Goal: Find specific page/section: Find specific page/section

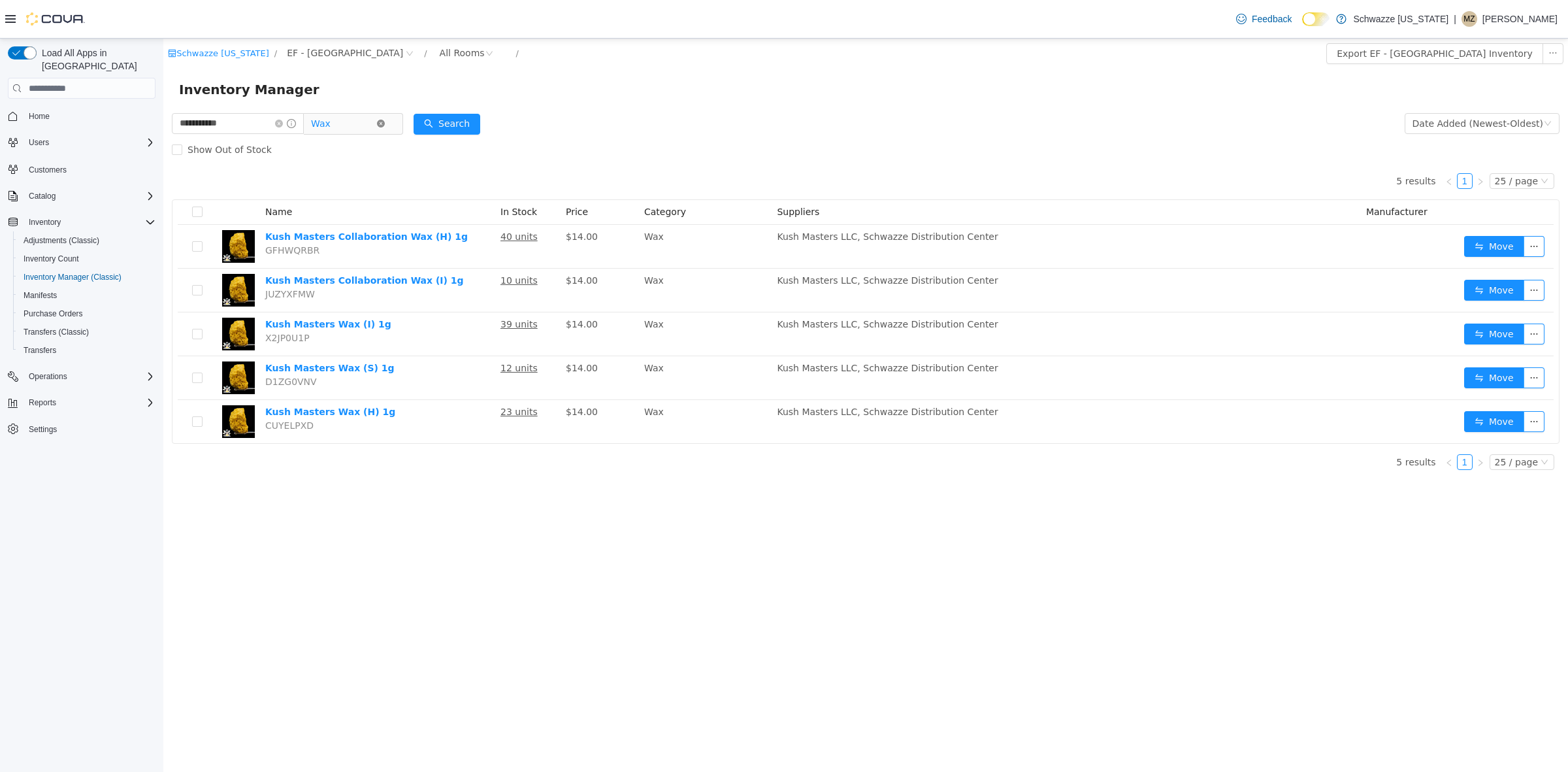
click at [385, 120] on icon "icon: close-circle" at bounding box center [381, 123] width 8 height 8
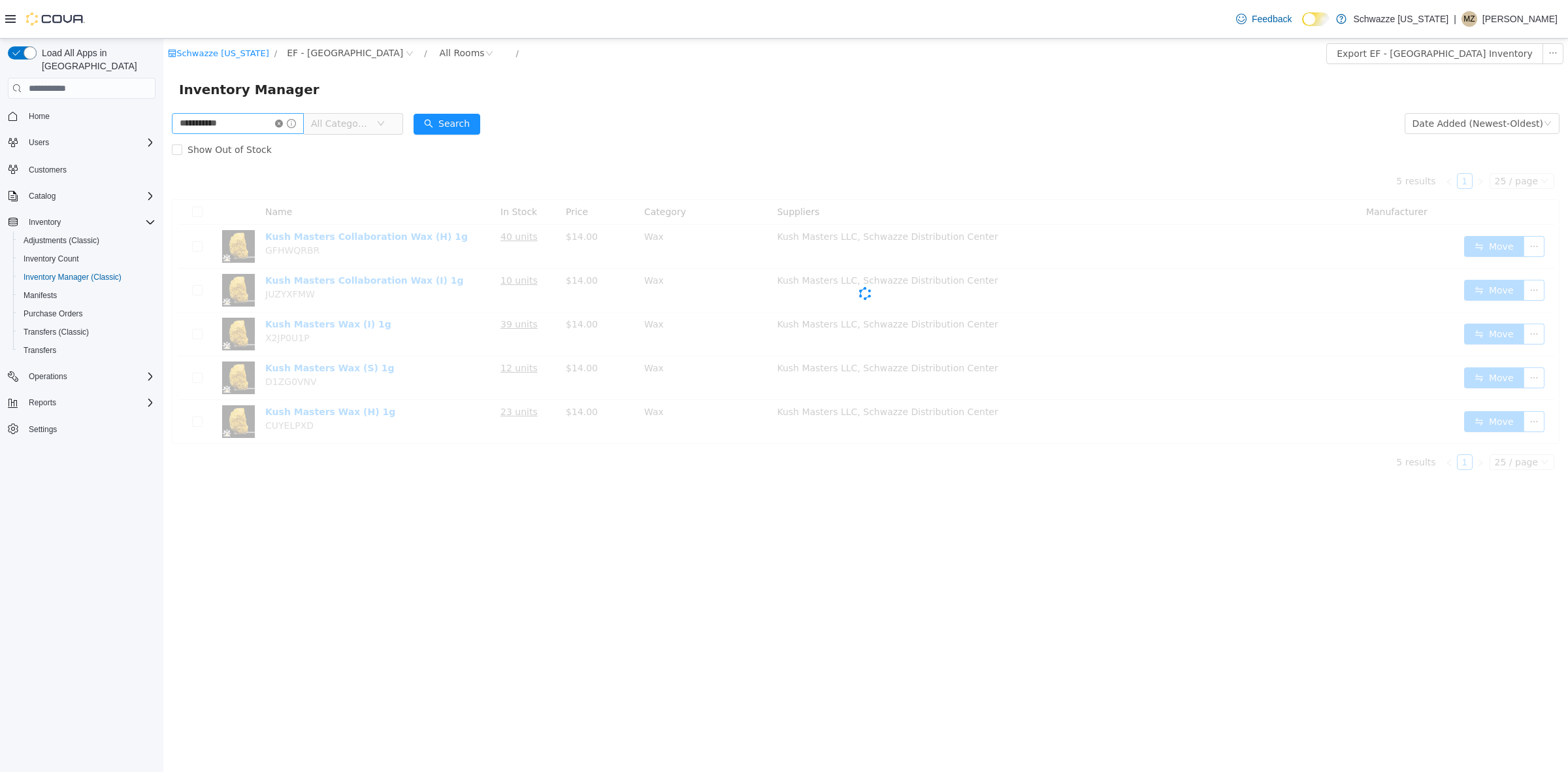
click at [283, 121] on icon "icon: close-circle" at bounding box center [279, 123] width 8 height 8
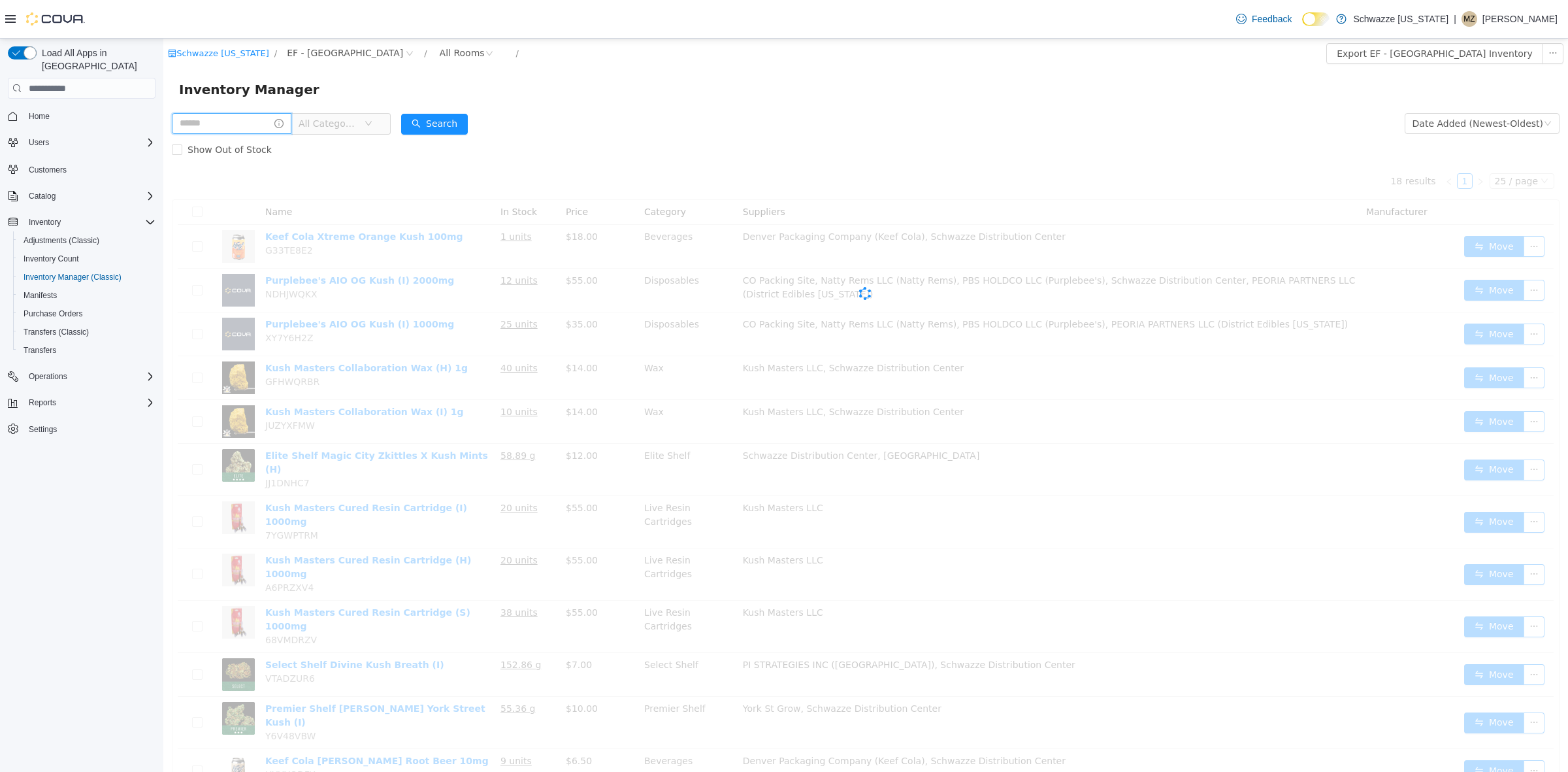
click at [276, 121] on input "text" at bounding box center [231, 123] width 119 height 21
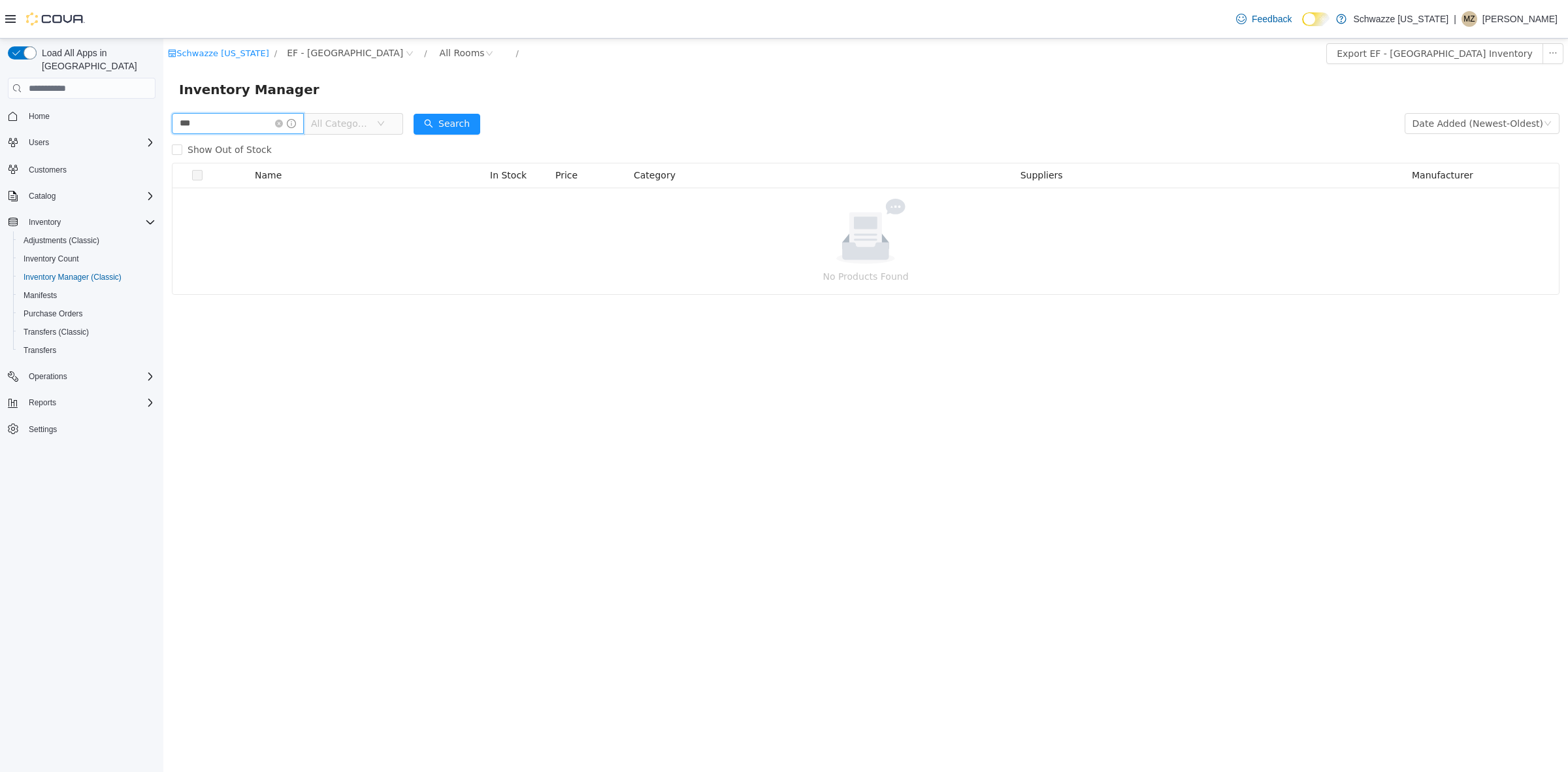
type input "***"
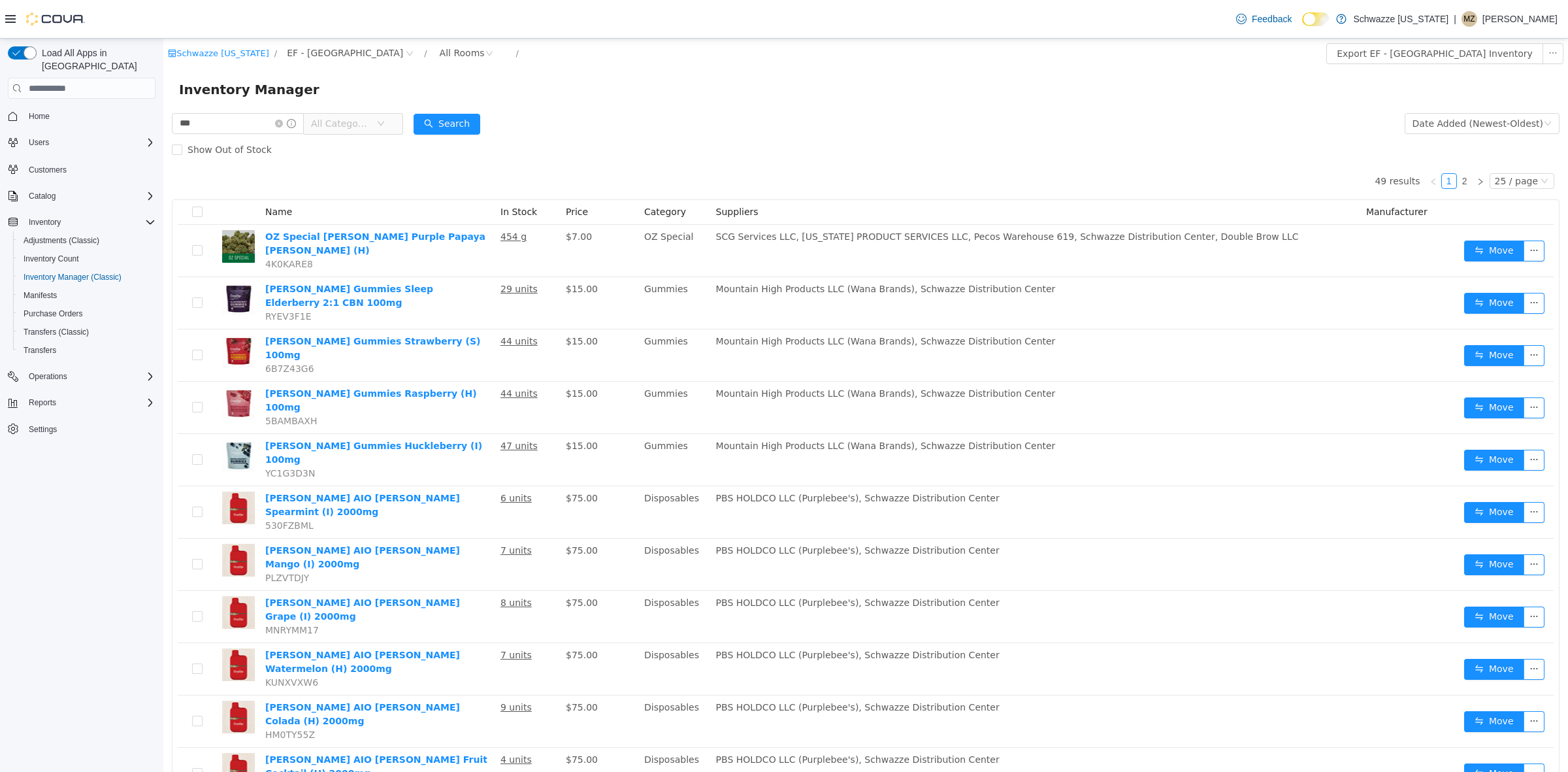
click at [368, 122] on span "All Categories" at bounding box center [341, 123] width 59 height 13
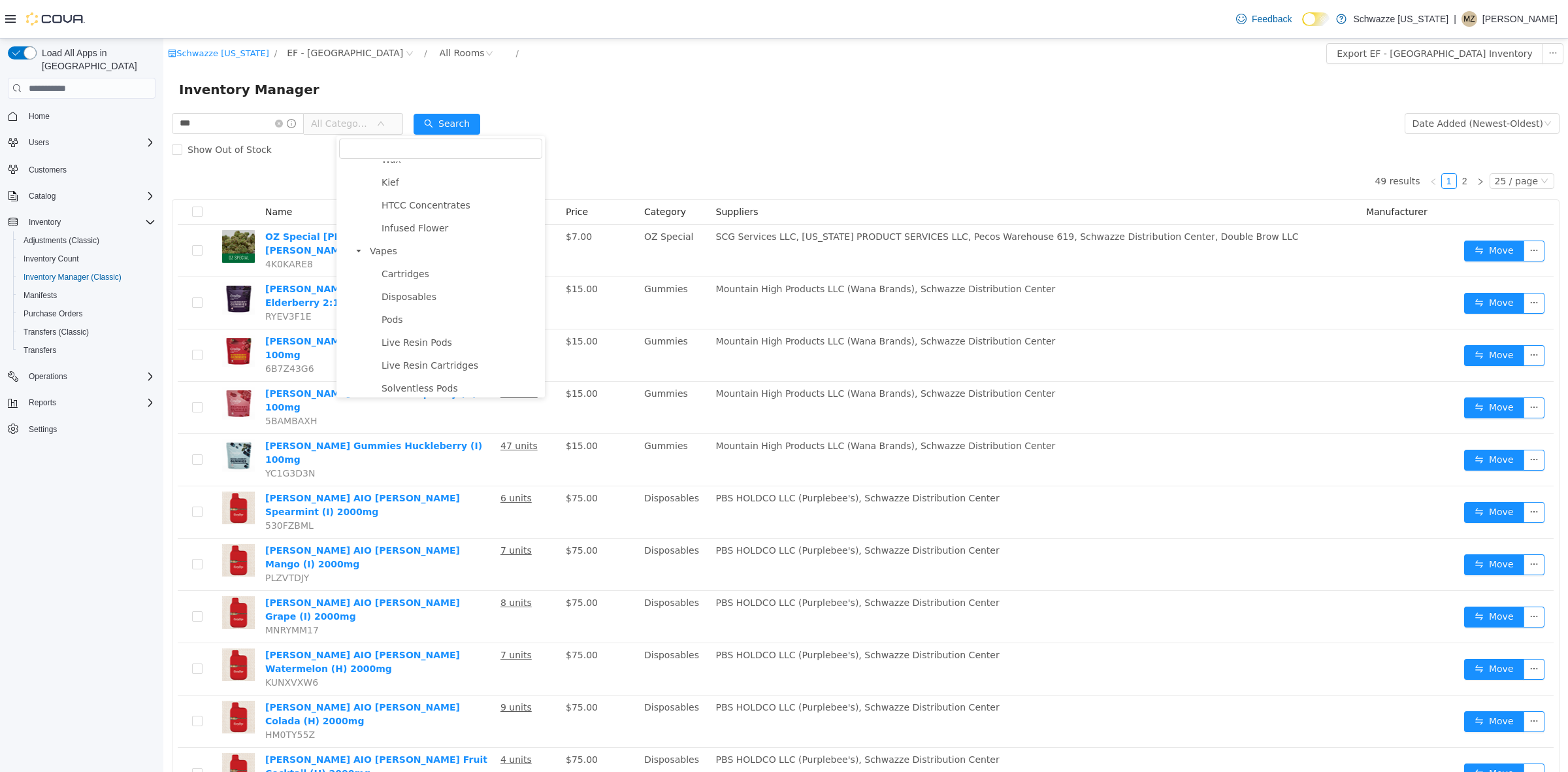
scroll to position [736, 0]
click at [406, 280] on span "Disposables" at bounding box center [408, 284] width 55 height 11
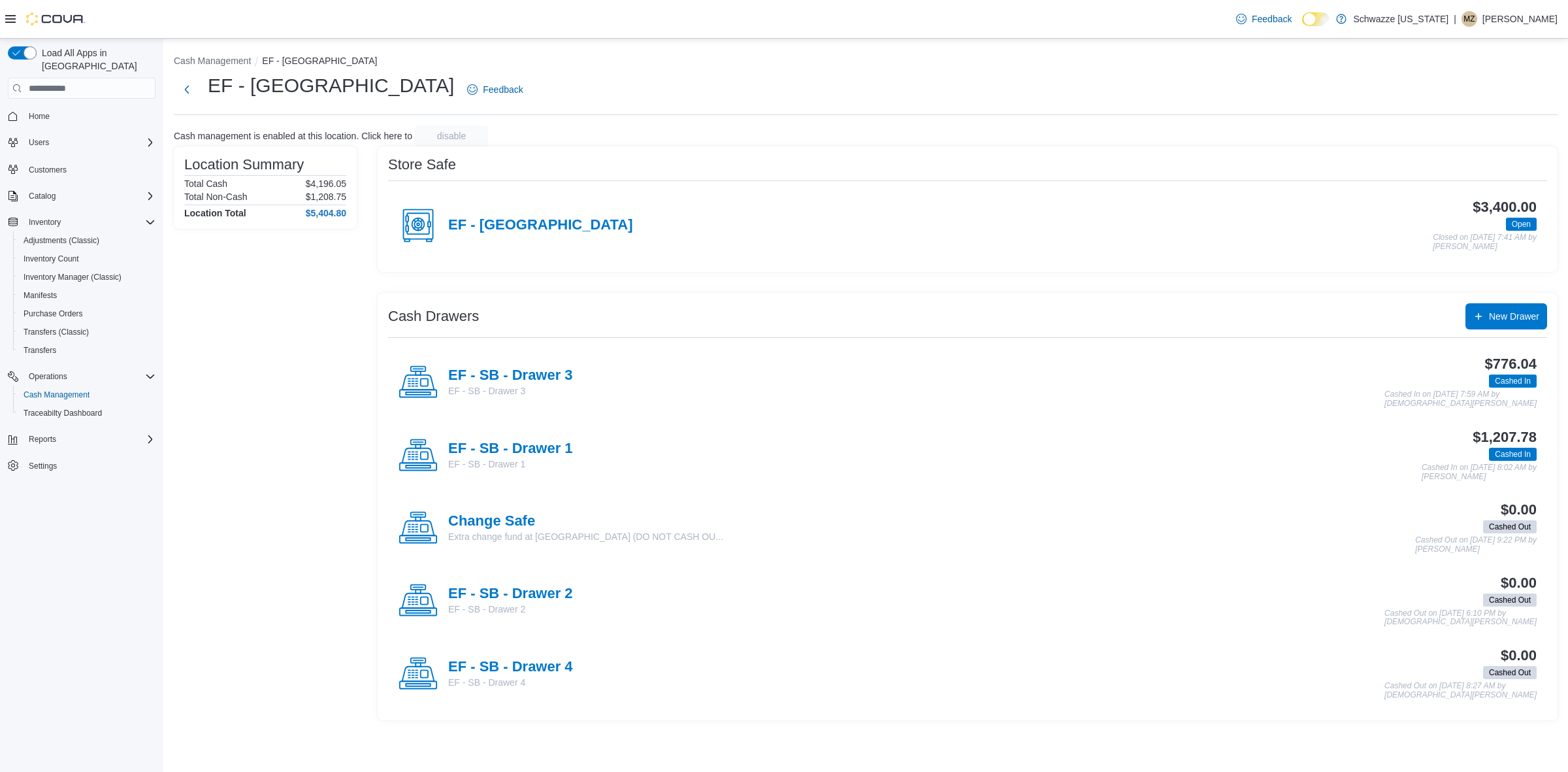
drag, startPoint x: 539, startPoint y: 370, endPoint x: 610, endPoint y: 384, distance: 72.4
click at [540, 370] on h4 "EF - SB - Drawer 3" at bounding box center [510, 376] width 125 height 17
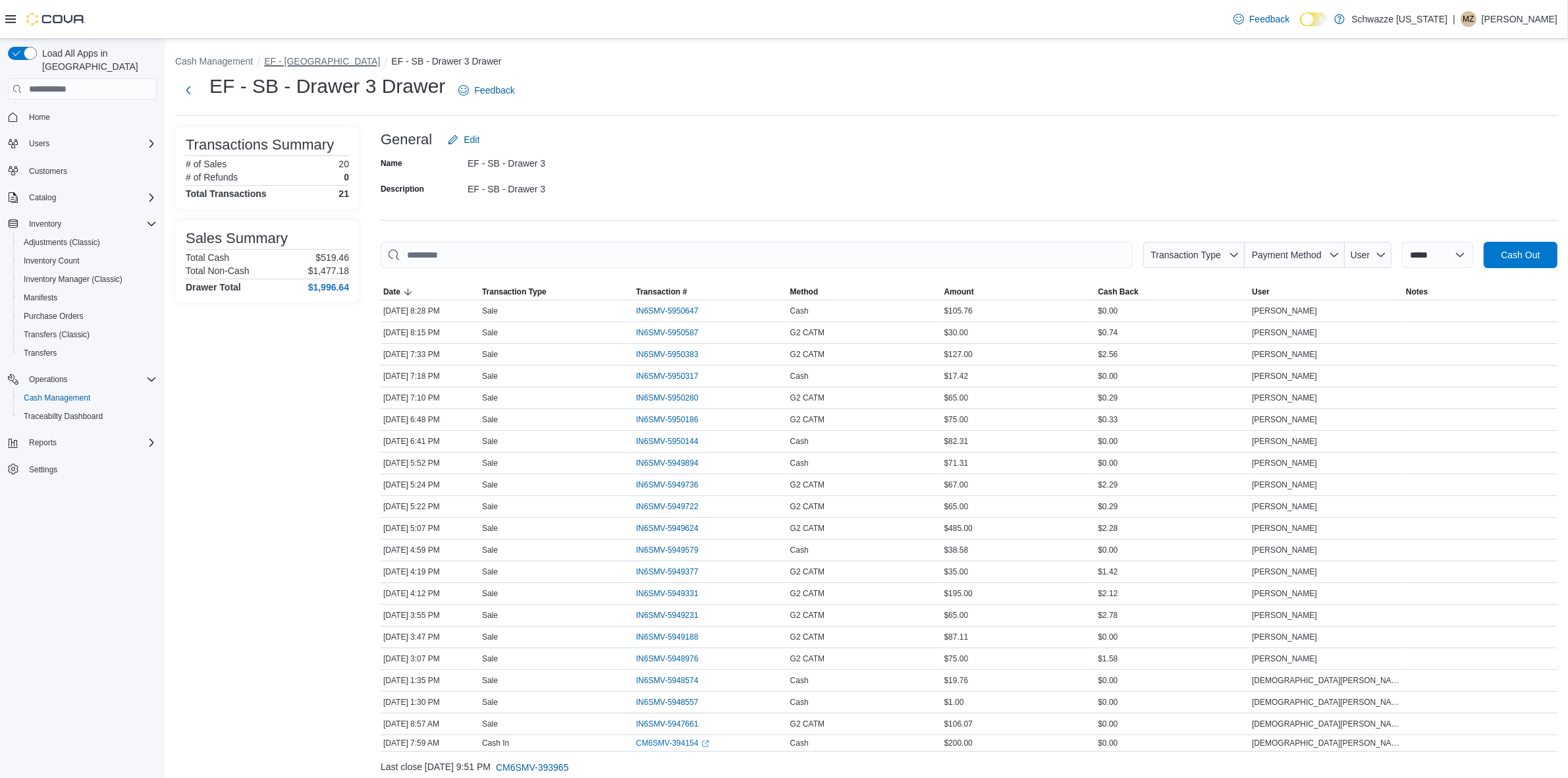
click at [341, 56] on button "EF - [GEOGRAPHIC_DATA]" at bounding box center [322, 61] width 116 height 11
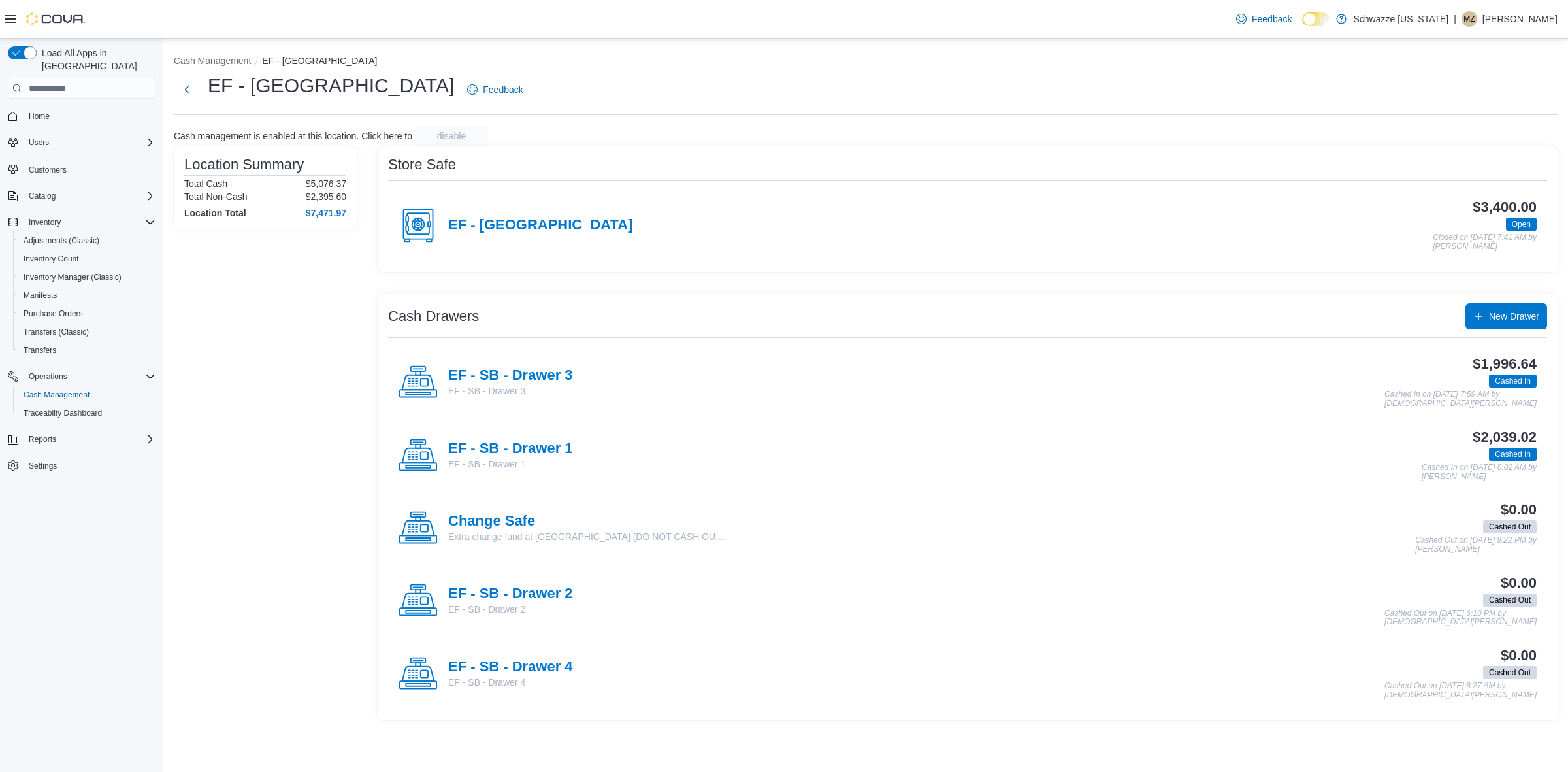
drag, startPoint x: 563, startPoint y: 448, endPoint x: 582, endPoint y: 465, distance: 25.5
click at [562, 449] on h4 "EF - SB - Drawer 1" at bounding box center [510, 449] width 125 height 17
